Goal: Information Seeking & Learning: Learn about a topic

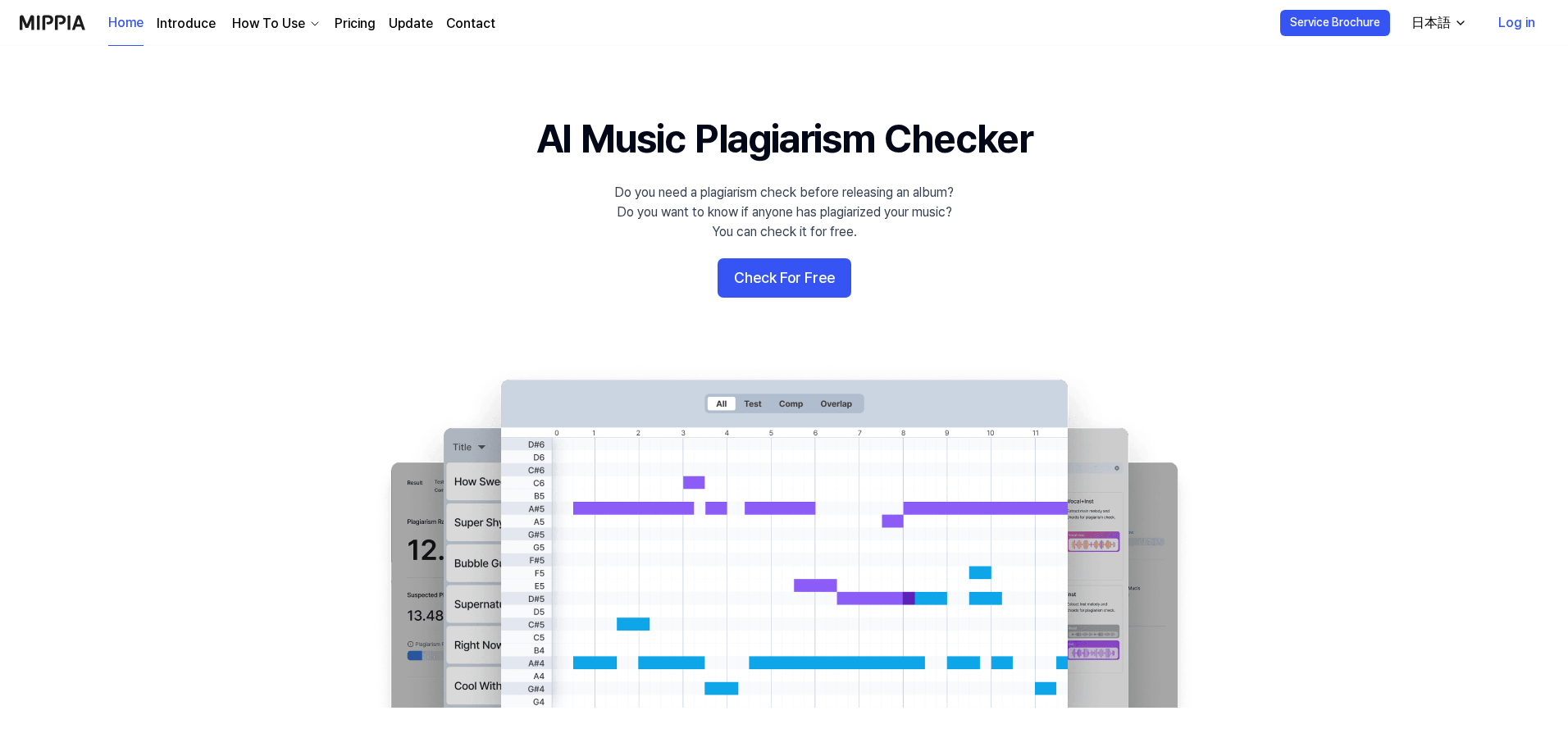
click at [1426, 36] on button "日本語" at bounding box center [1436, 23] width 78 height 33
click at [1445, 26] on div "日本語" at bounding box center [1430, 23] width 46 height 20
click at [1442, 21] on div "日本語" at bounding box center [1430, 23] width 46 height 20
click at [760, 280] on button "Check For Free" at bounding box center [784, 278] width 134 height 40
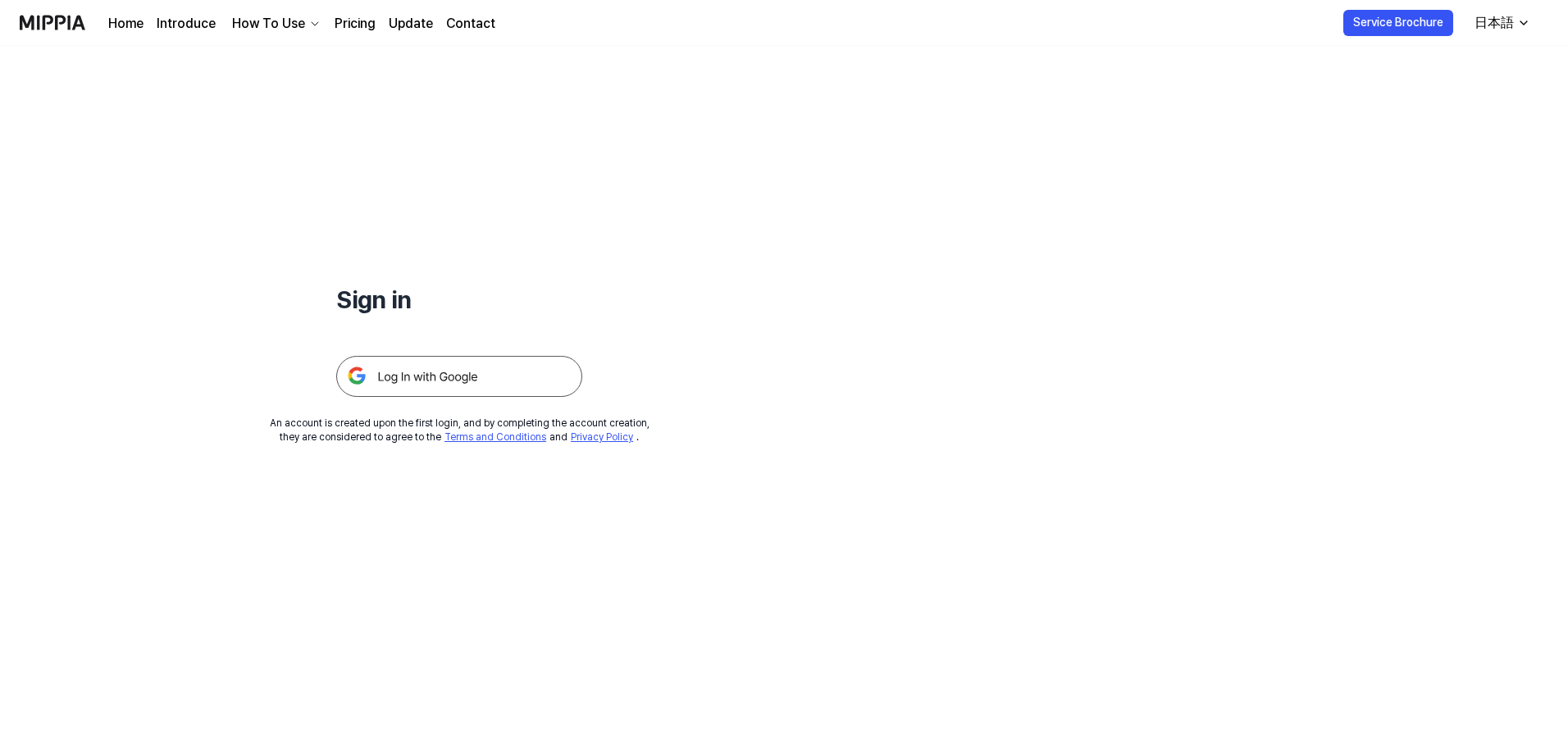
click at [127, 23] on link "Home" at bounding box center [126, 24] width 36 height 20
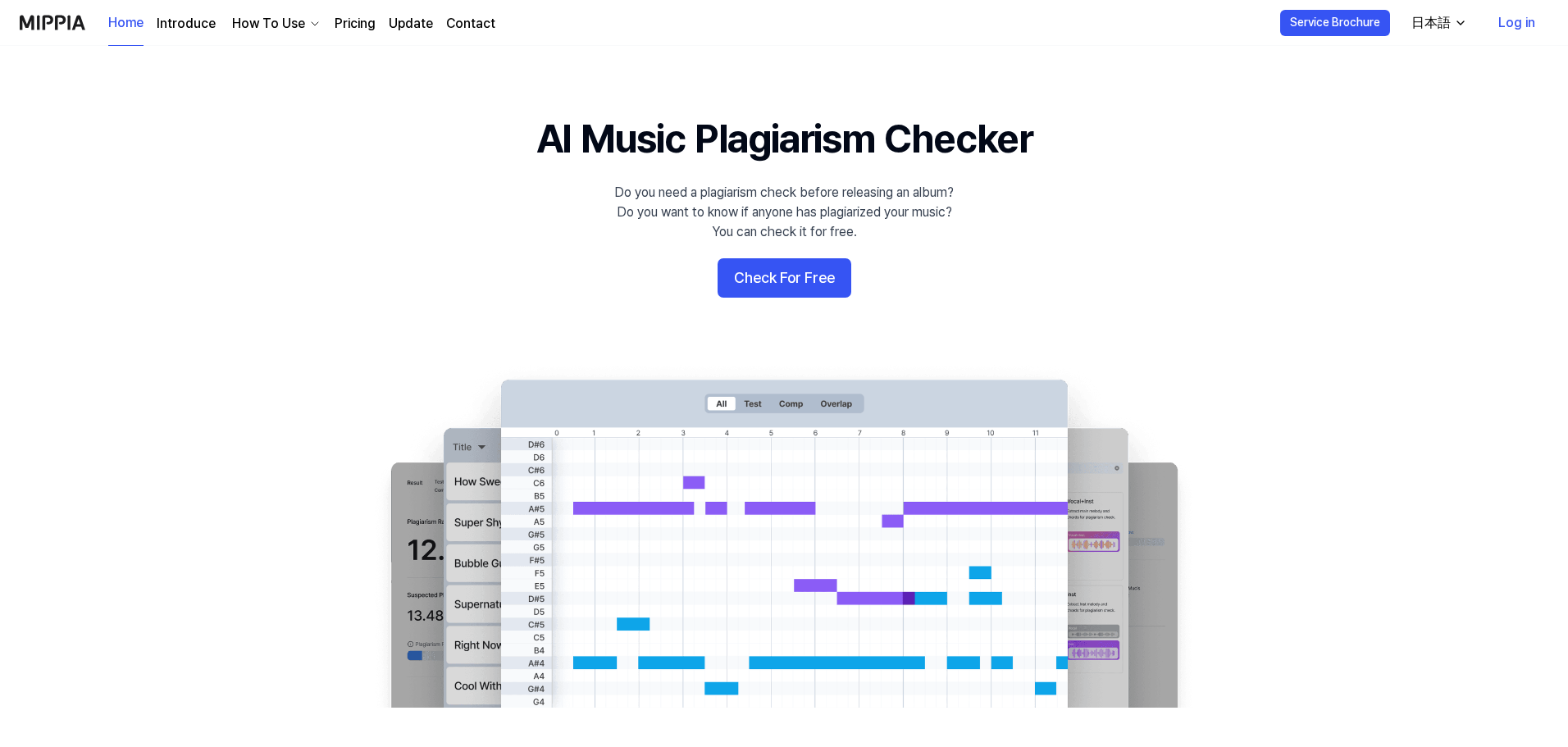
click at [177, 19] on link "Introduce" at bounding box center [186, 24] width 60 height 20
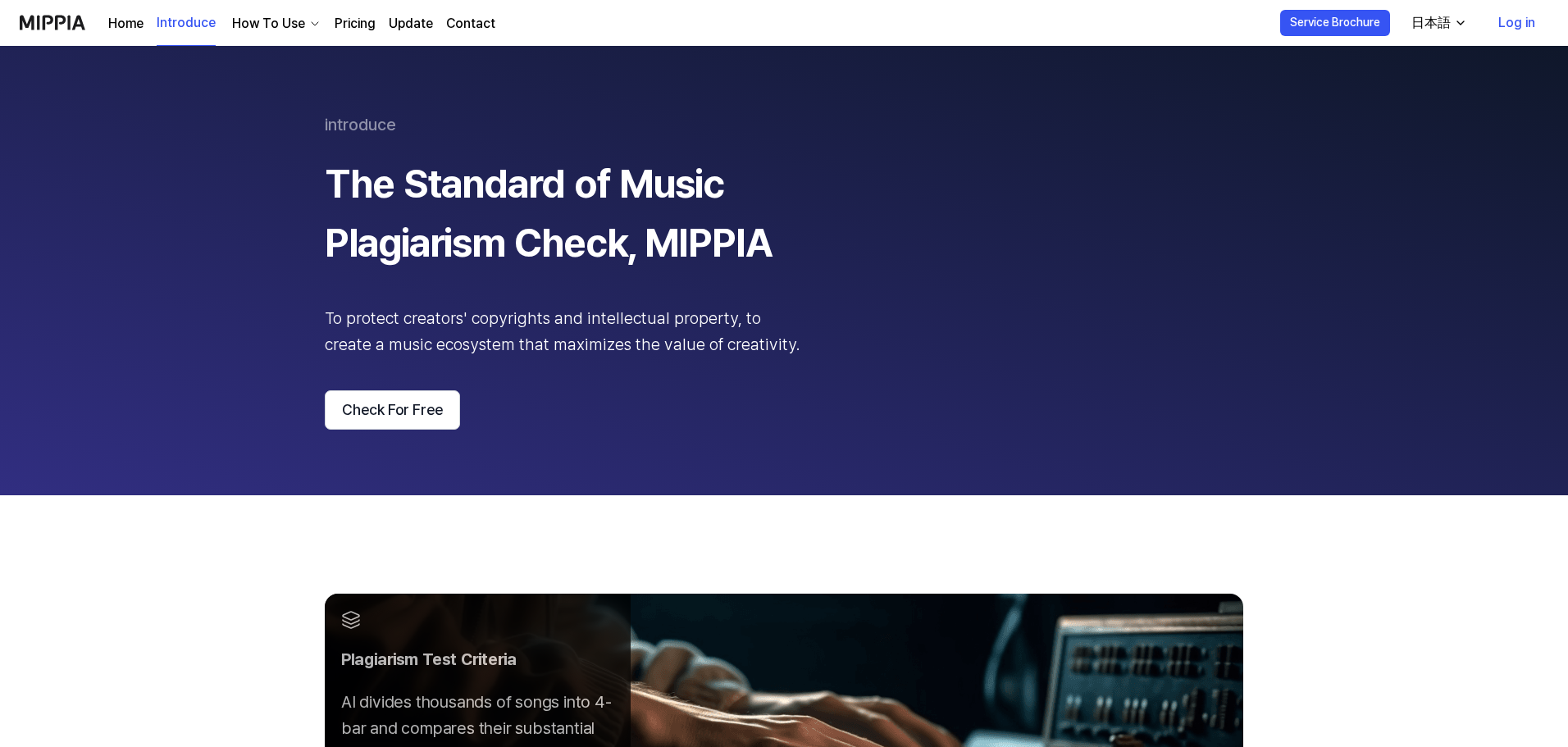
click at [229, 18] on div "How To Use" at bounding box center [269, 24] width 79 height 20
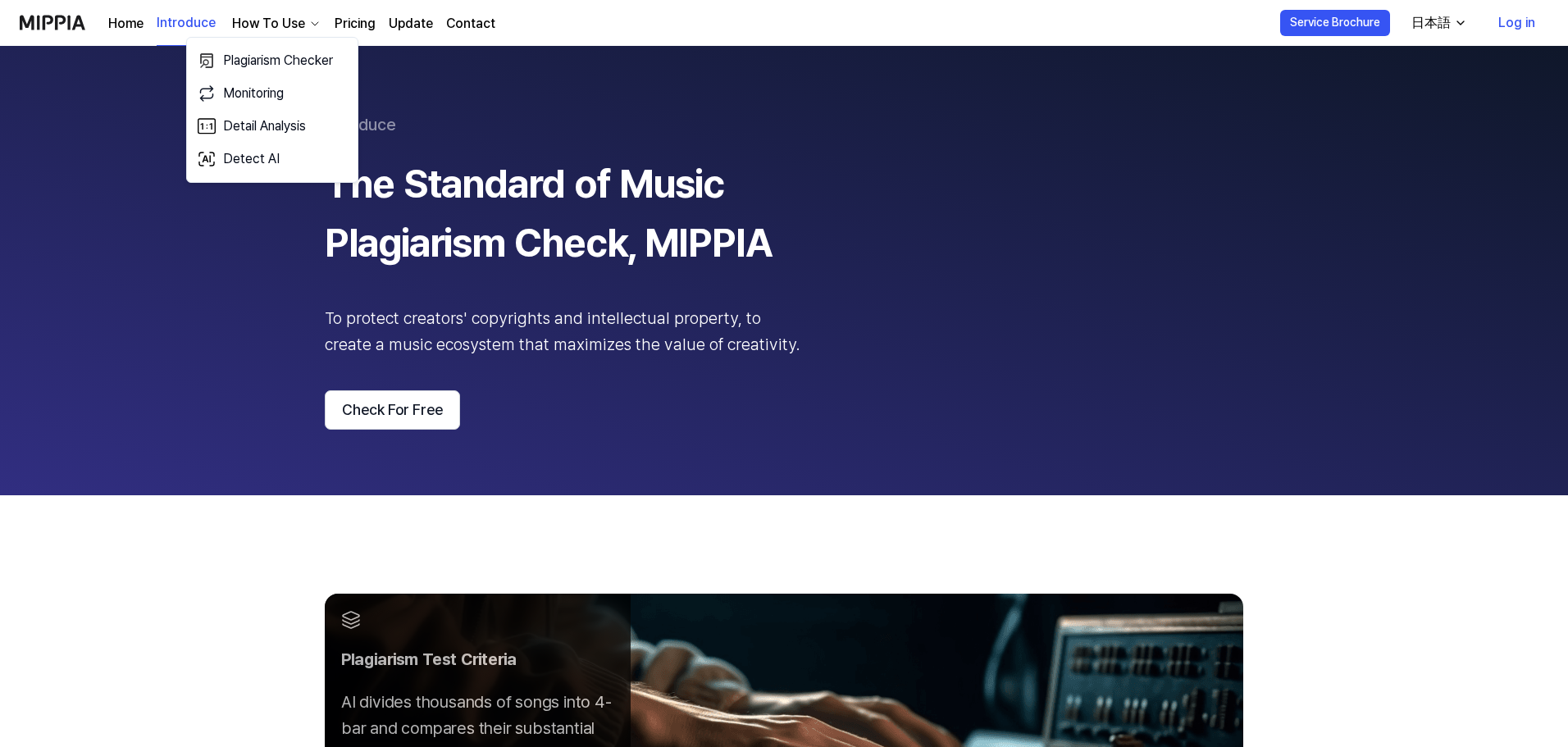
click at [277, 20] on div "How To Use" at bounding box center [269, 24] width 79 height 20
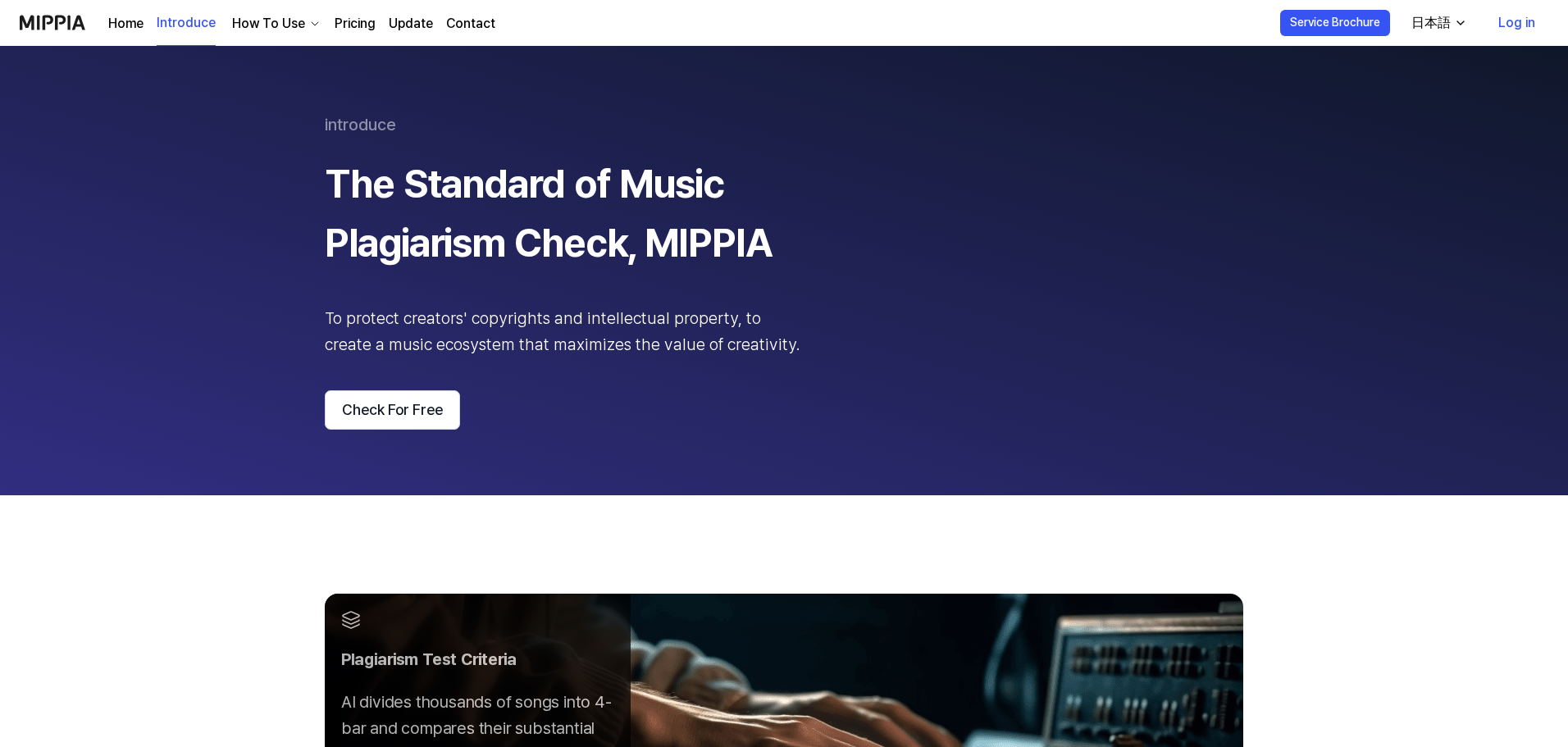
click at [347, 21] on link "Pricing" at bounding box center [354, 24] width 41 height 20
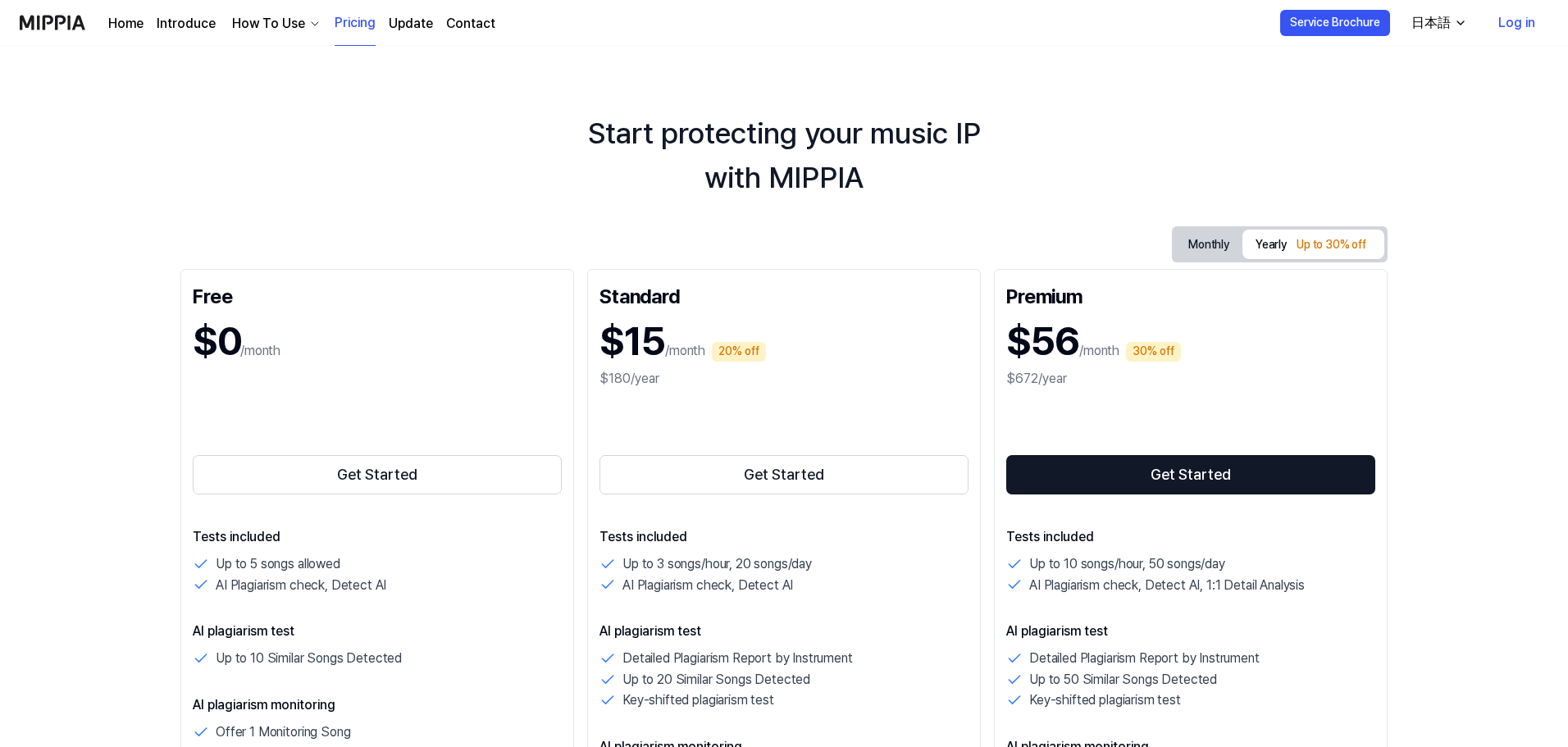
click at [411, 389] on div "$0 /month" at bounding box center [377, 350] width 369 height 85
click at [411, 485] on button "Get Started" at bounding box center [377, 475] width 369 height 40
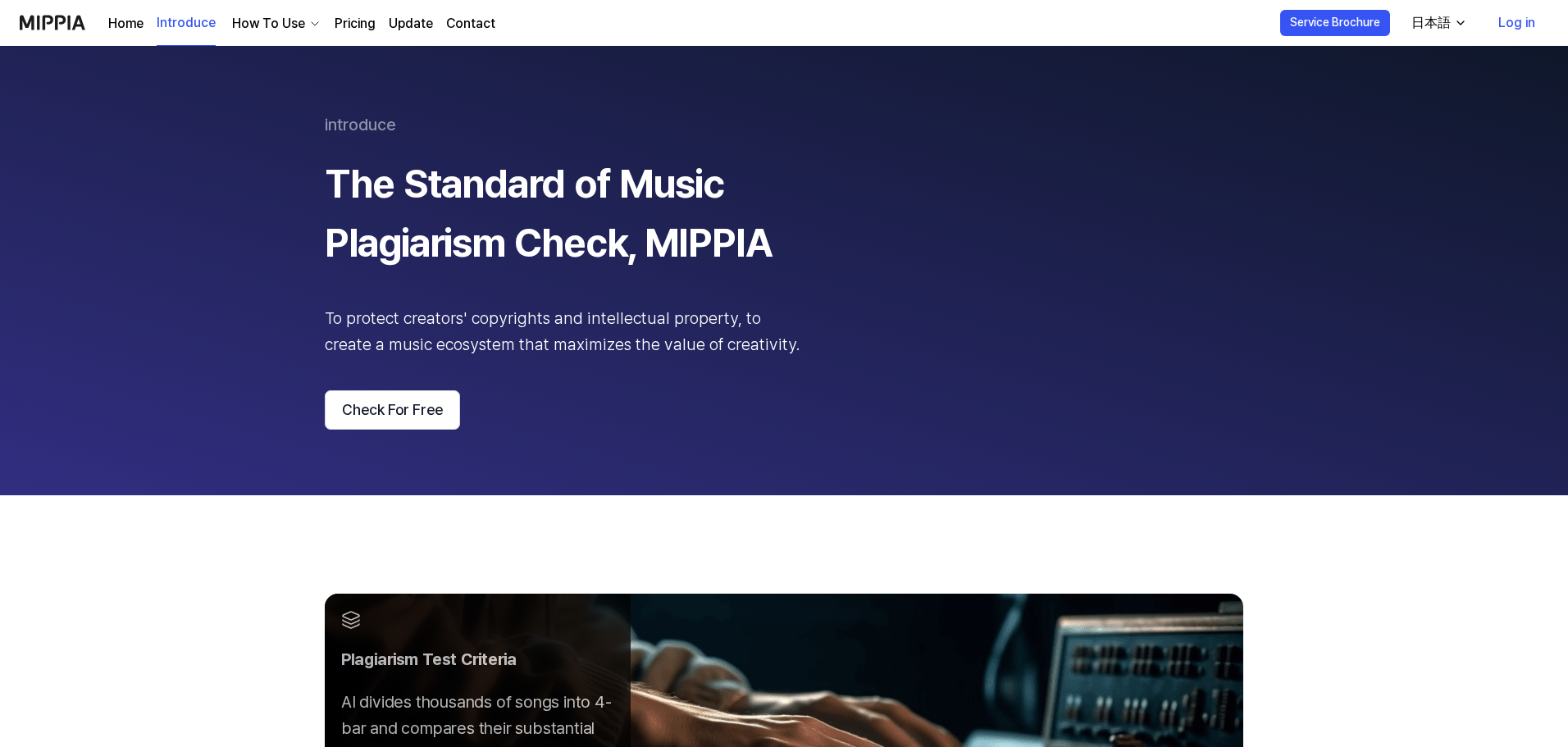
click at [1418, 23] on div "日本語" at bounding box center [1430, 23] width 46 height 20
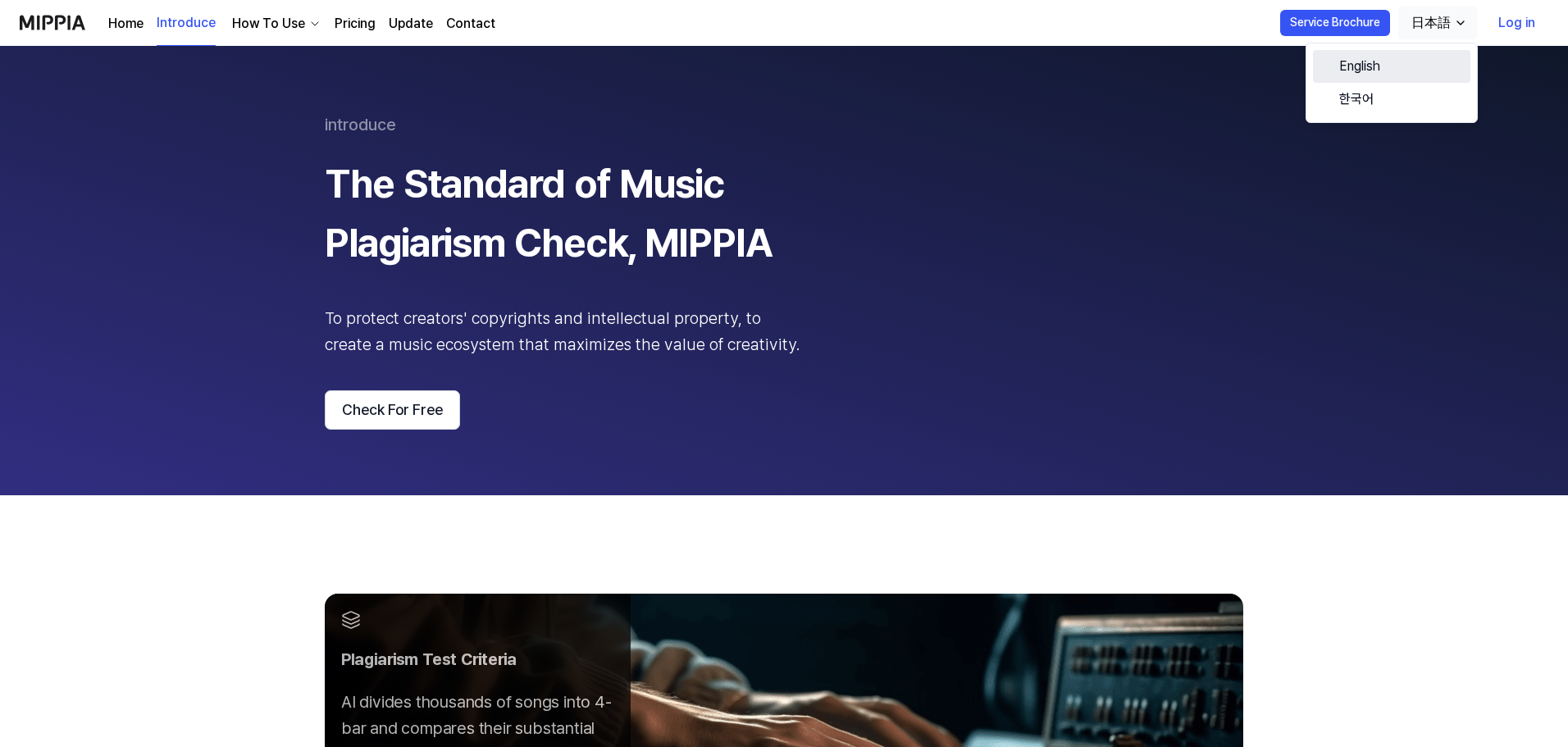
click at [1386, 63] on link "English" at bounding box center [1390, 65] width 158 height 33
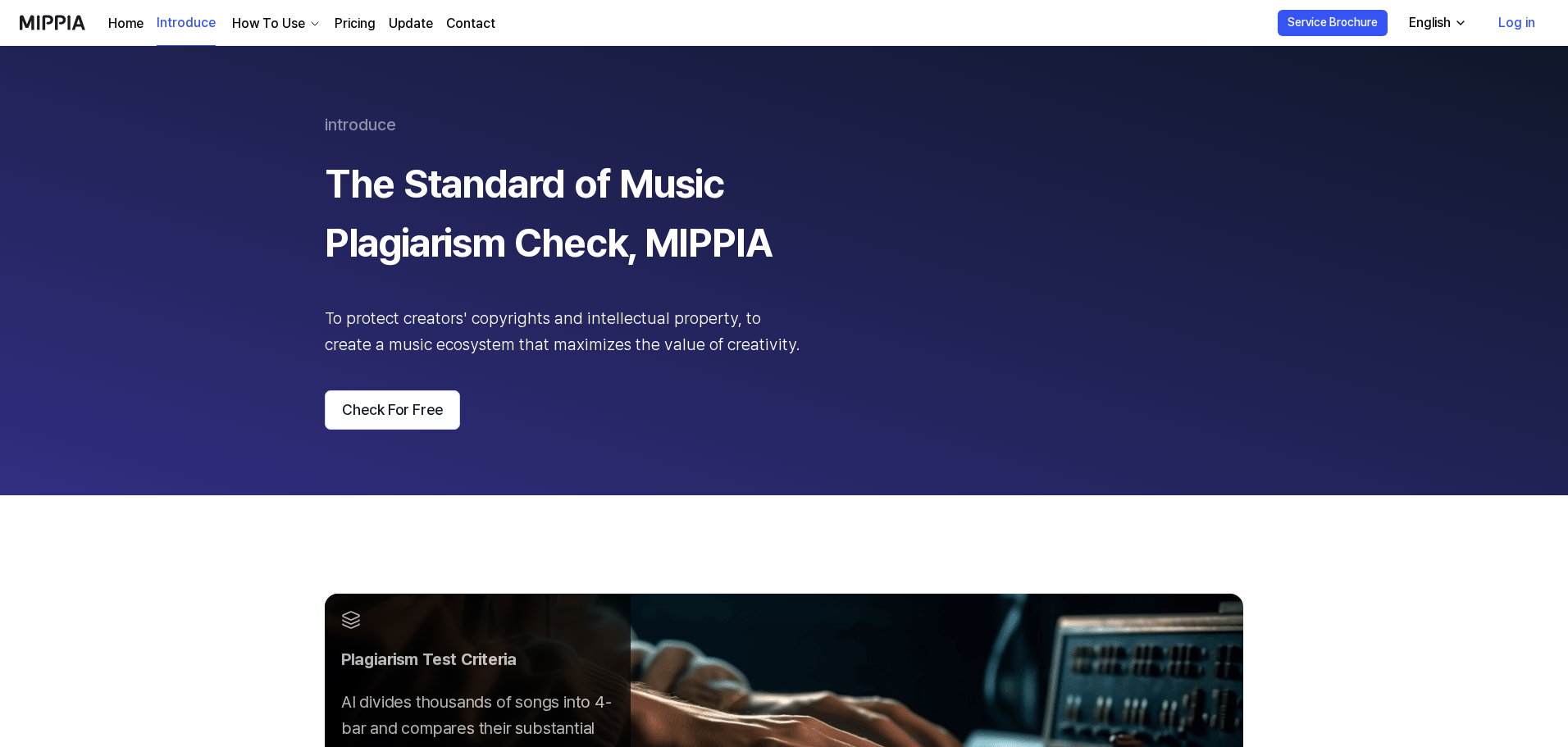
click at [1422, 28] on div "English" at bounding box center [1429, 23] width 49 height 20
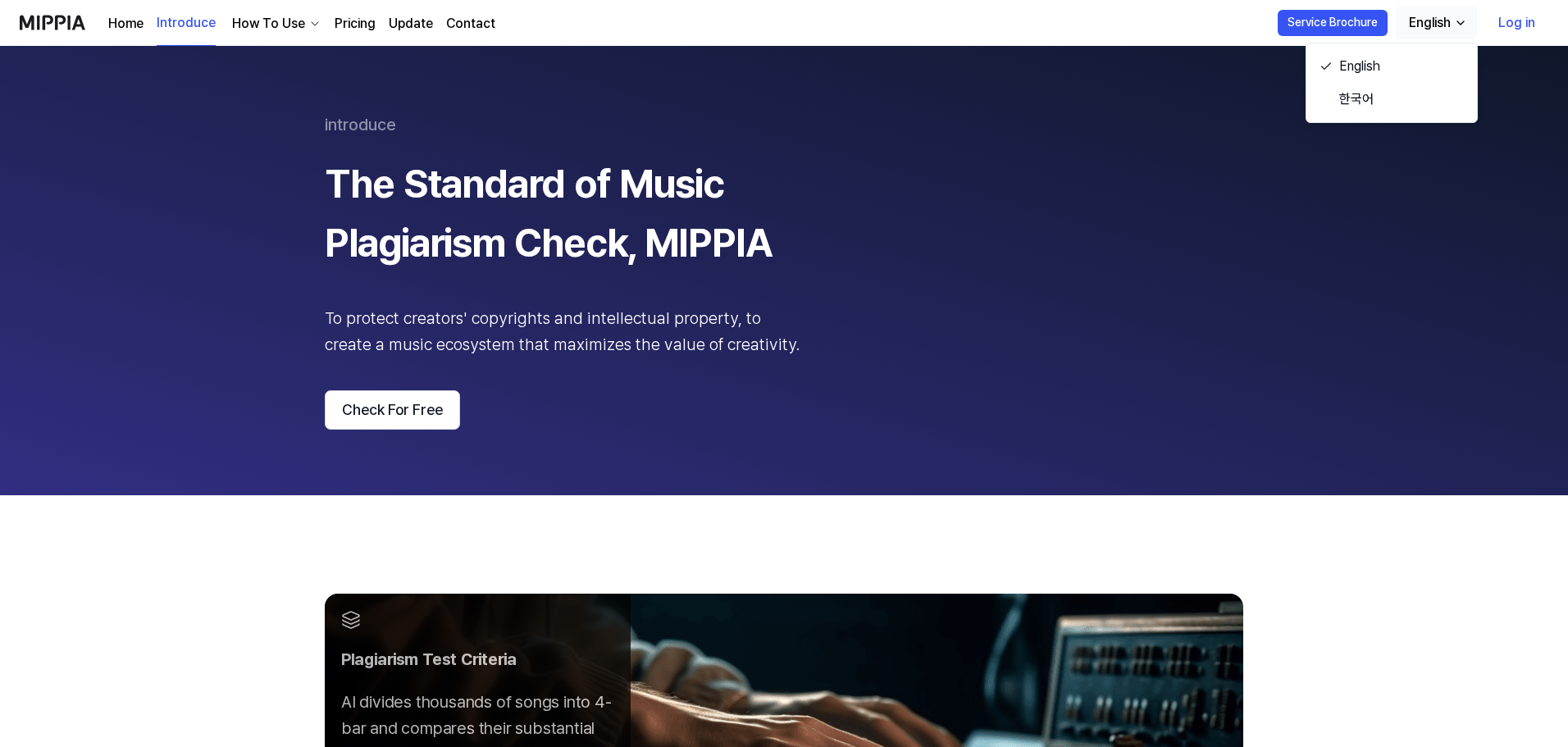
click at [1427, 23] on div "English" at bounding box center [1429, 23] width 49 height 20
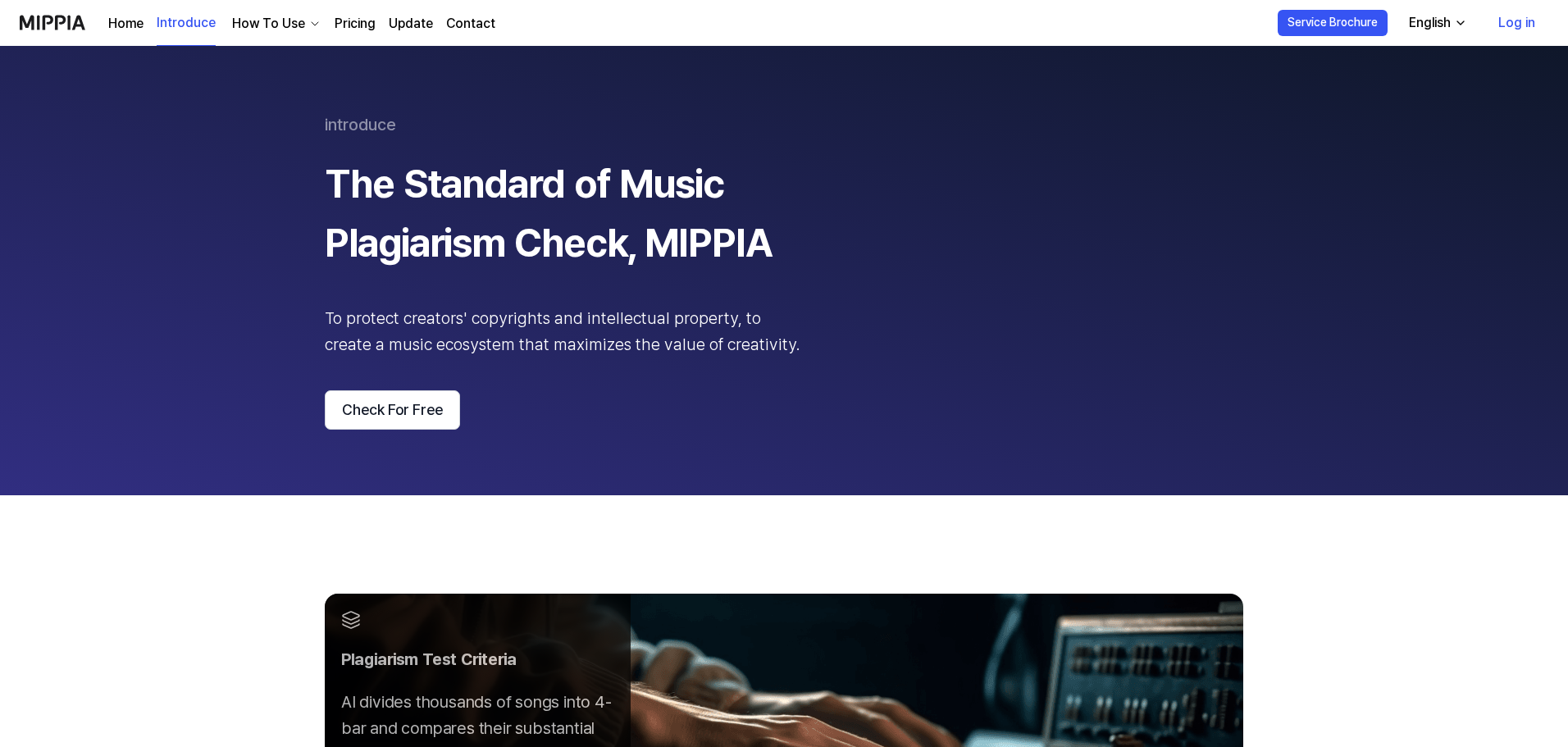
click at [1436, 23] on div "English" at bounding box center [1429, 23] width 49 height 20
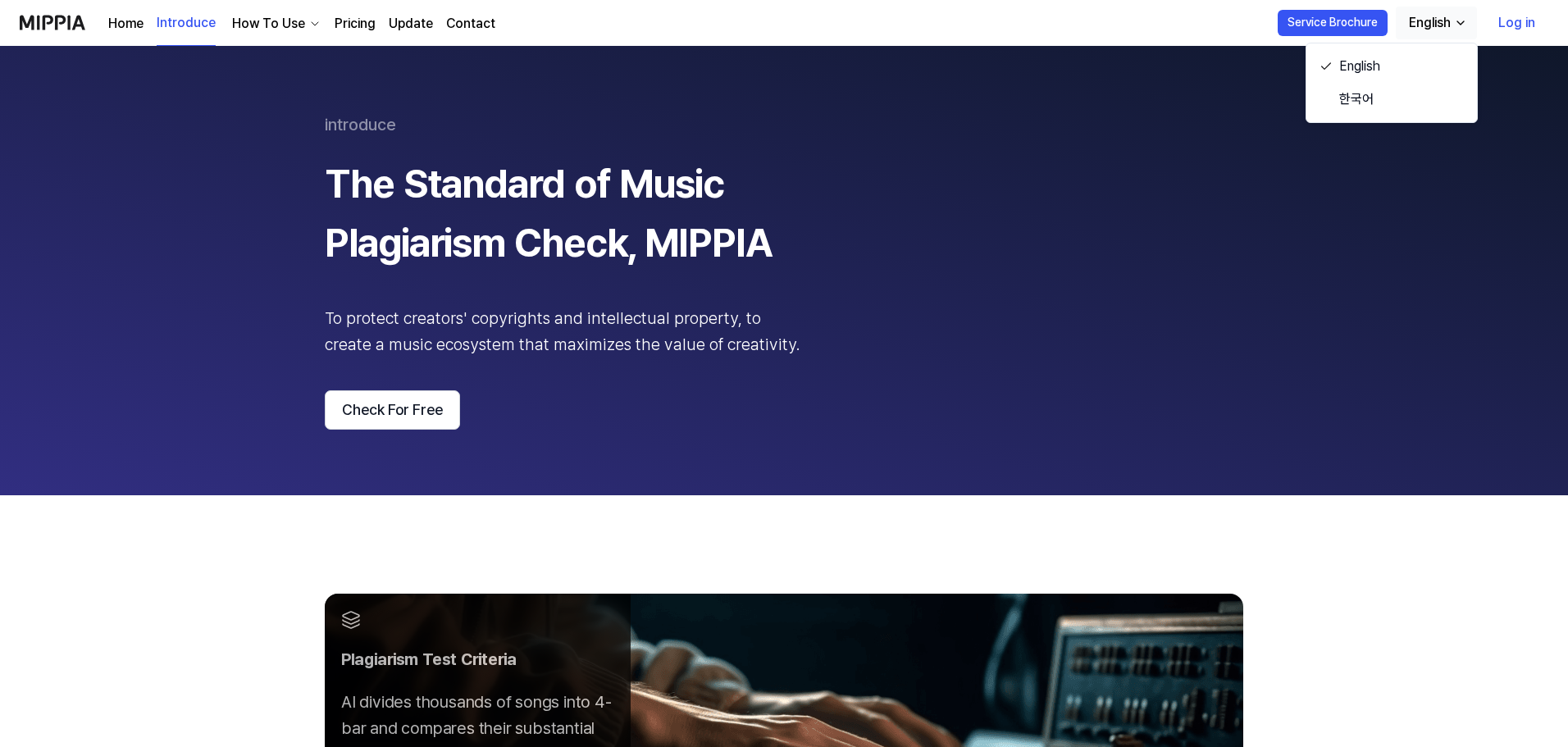
click at [1436, 23] on div "English" at bounding box center [1429, 23] width 49 height 20
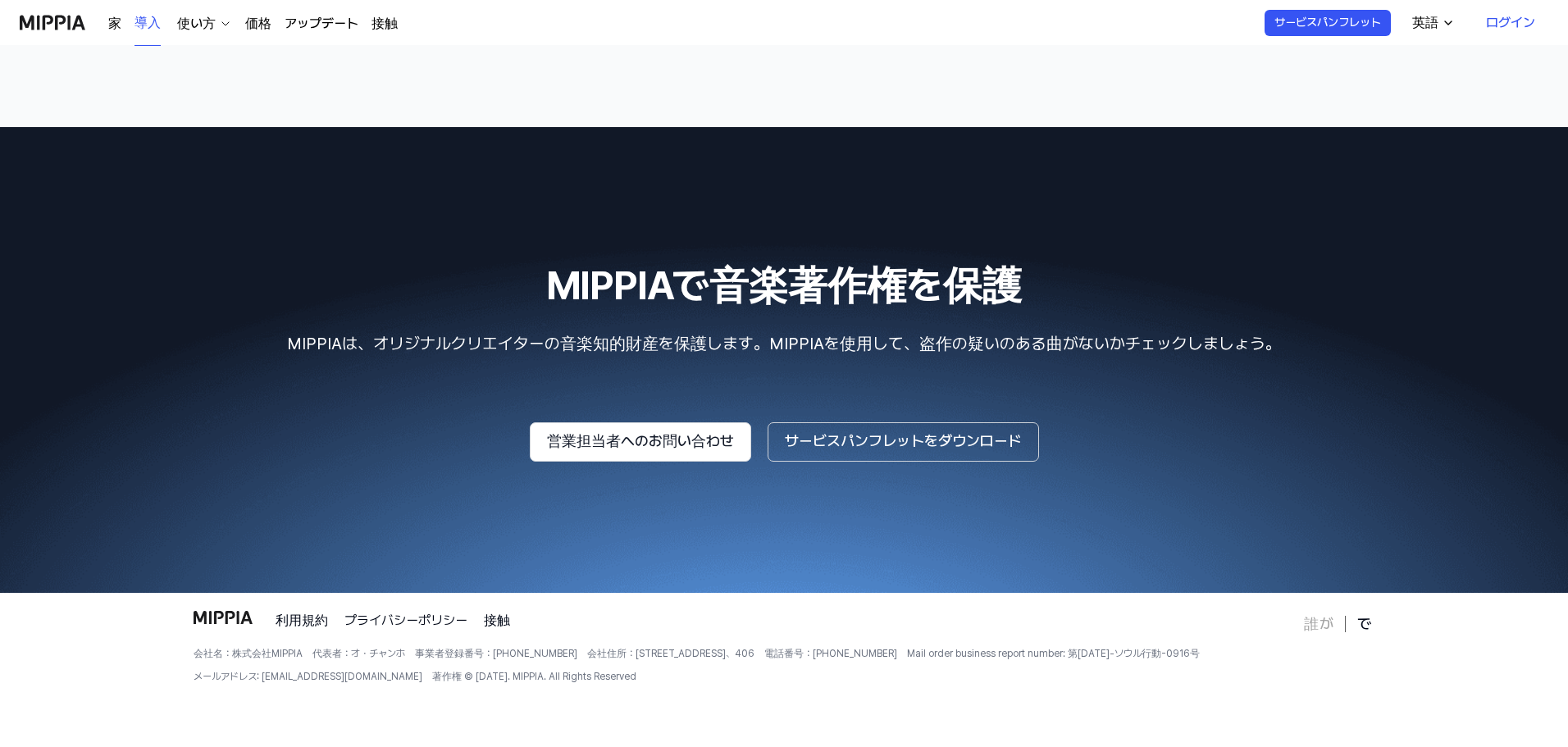
scroll to position [2446, 0]
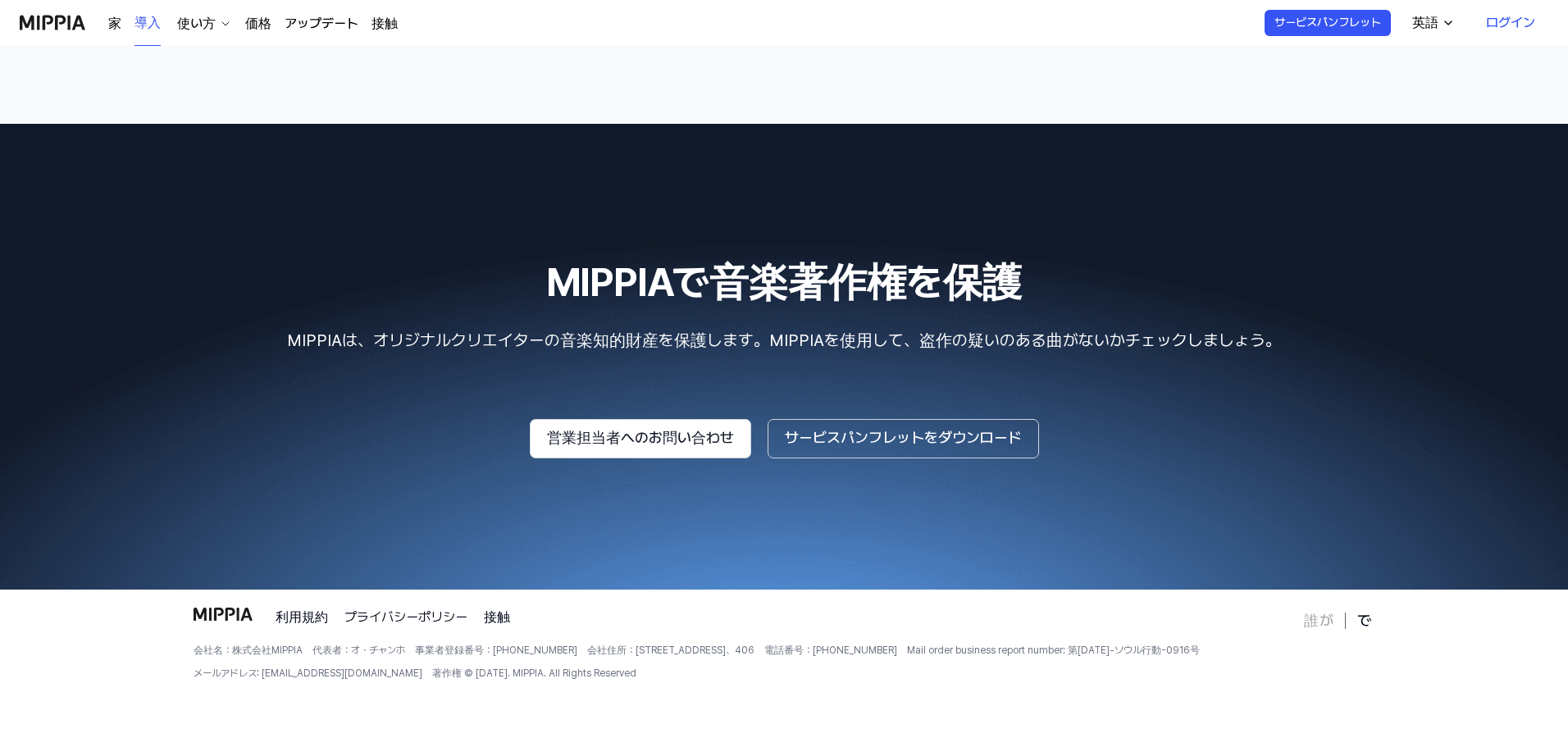
click at [357, 646] on font "代表者：オ・チャンホ" at bounding box center [358, 651] width 92 height 12
click at [430, 645] on font "事業者登録番号：[PHONE_NUMBER]" at bounding box center [496, 651] width 163 height 12
